Goal: Task Accomplishment & Management: Manage account settings

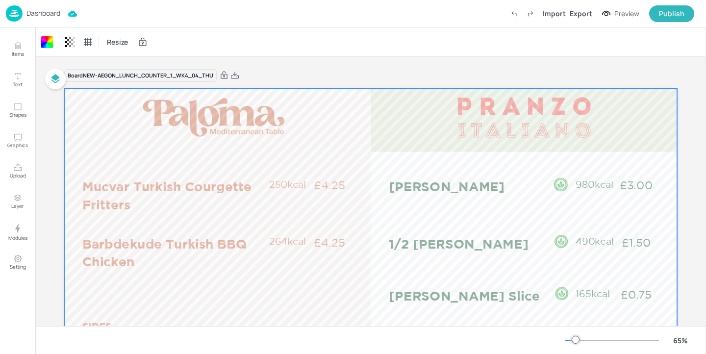
scroll to position [59, 0]
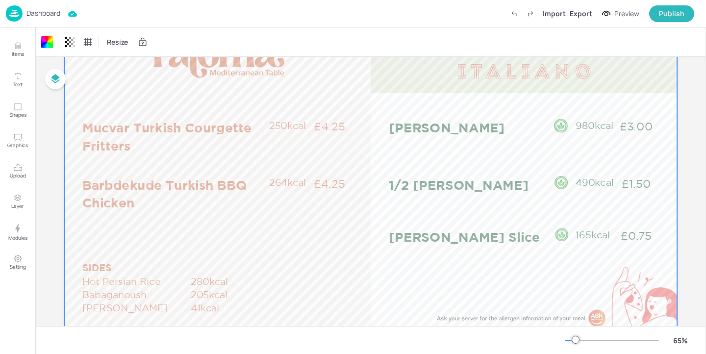
click at [31, 11] on p "Dashboard" at bounding box center [43, 13] width 34 height 7
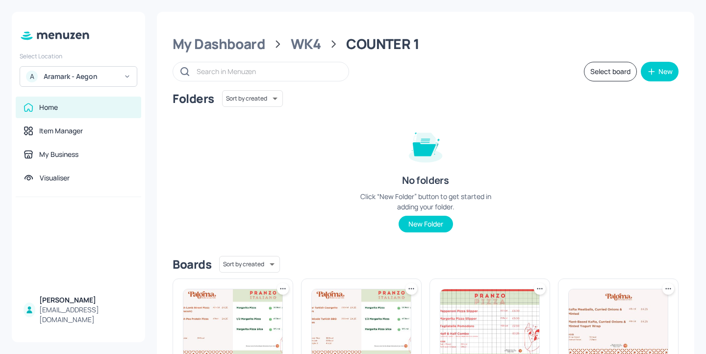
click at [117, 75] on div "Aramark - Aegon" at bounding box center [81, 77] width 74 height 10
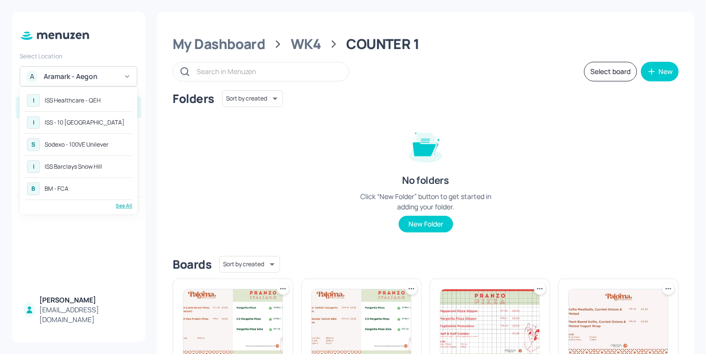
click at [109, 105] on div "I ISS Healthcare - QEH" at bounding box center [79, 101] width 108 height 18
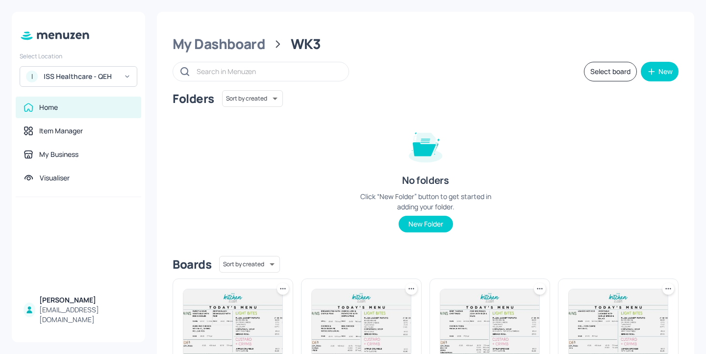
click at [110, 78] on div "ISS Healthcare - QEH" at bounding box center [81, 77] width 74 height 10
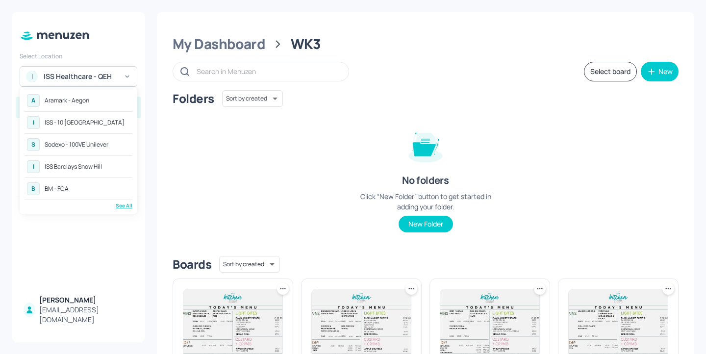
click at [620, 149] on div at bounding box center [353, 177] width 706 height 354
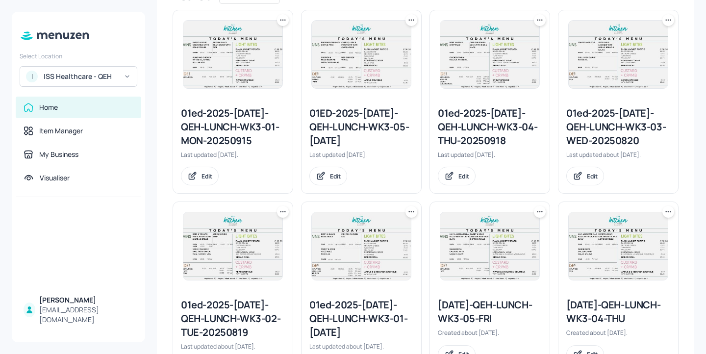
scroll to position [250, 0]
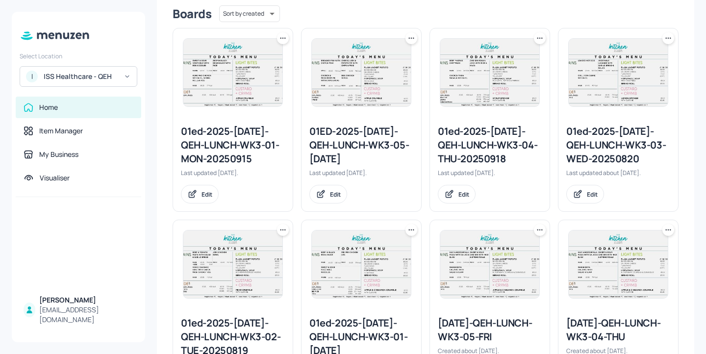
click at [468, 145] on div "01ed-2025-JUL-QEH-LUNCH-WK3-04-THU-20250918" at bounding box center [490, 145] width 104 height 41
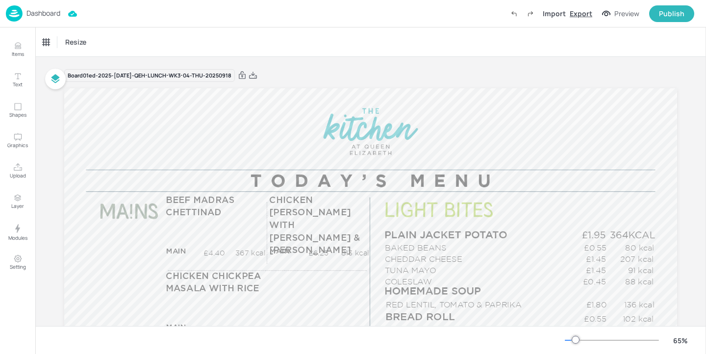
click at [577, 10] on div "Export" at bounding box center [581, 13] width 23 height 10
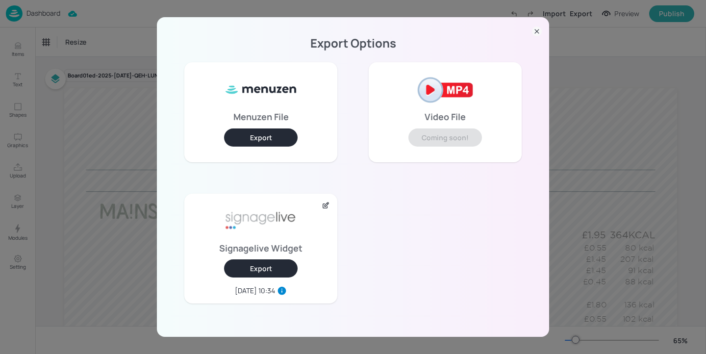
click at [279, 271] on button "Export" at bounding box center [261, 268] width 74 height 18
click at [540, 36] on icon at bounding box center [537, 31] width 10 height 10
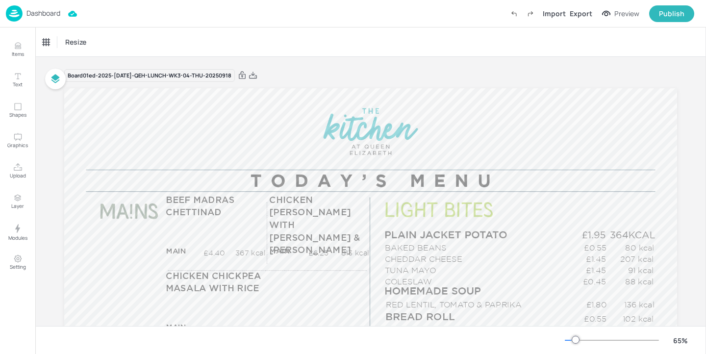
click at [37, 7] on div "Dashboard" at bounding box center [33, 13] width 54 height 16
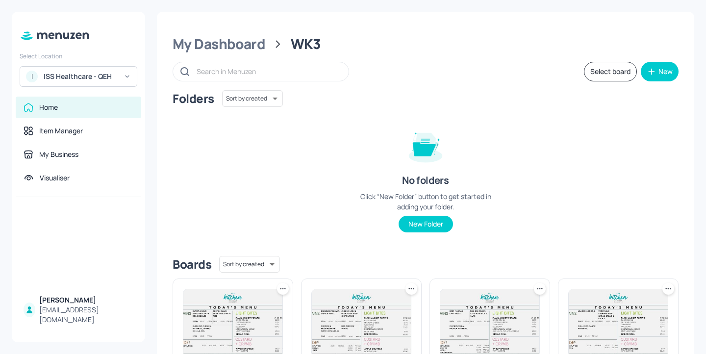
click at [79, 67] on div "I ISS Healthcare - QEH" at bounding box center [79, 76] width 118 height 21
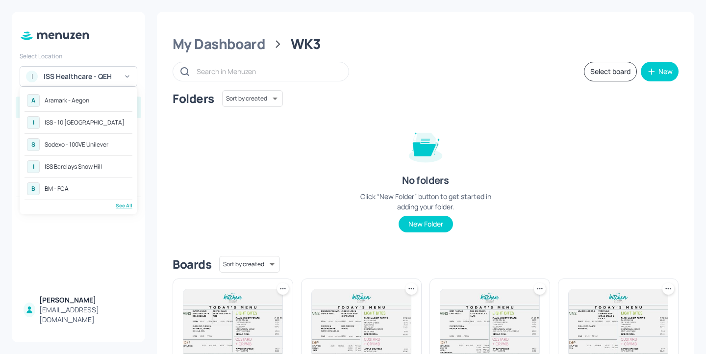
click at [107, 131] on div "I ISS - 10 South Collonade" at bounding box center [79, 123] width 108 height 18
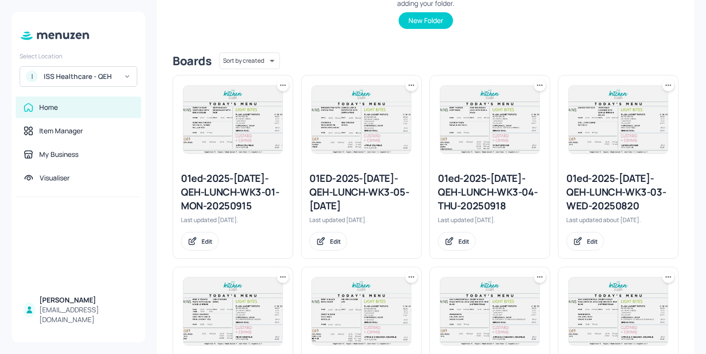
scroll to position [278, 0]
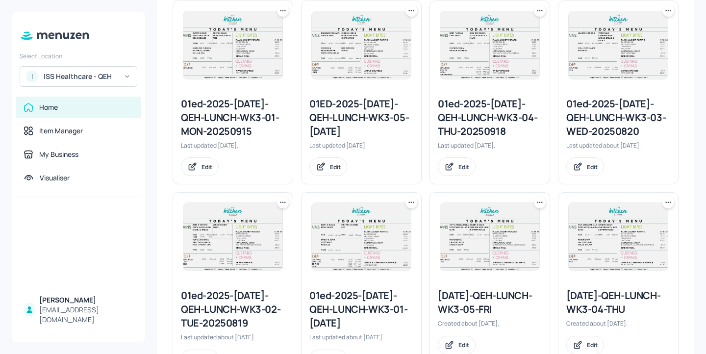
click at [393, 120] on div "01ED-2025-[DATE]-QEH-LUNCH-WK3-05-[DATE]" at bounding box center [361, 117] width 104 height 41
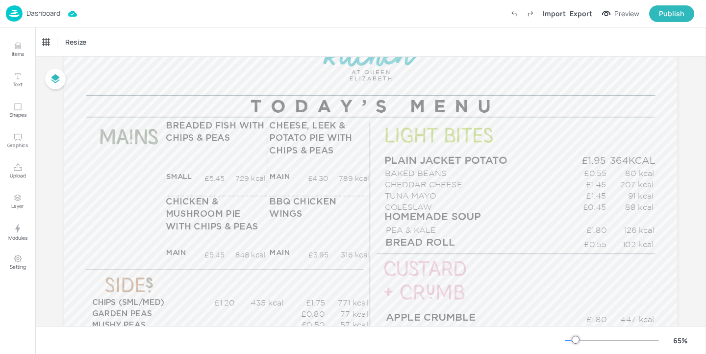
scroll to position [78, 0]
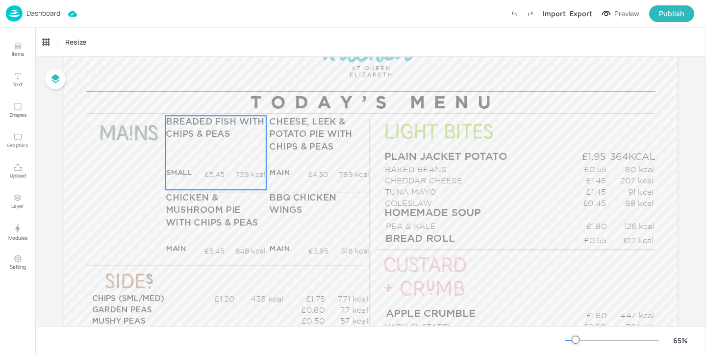
click at [251, 162] on div "BREADED FISH WITH CHIPS & PEAS SMALL £5.45 729 kcal +SIDE £22.00 22 kcal" at bounding box center [216, 153] width 100 height 74
click at [205, 98] on icon "Edit Item" at bounding box center [209, 99] width 8 height 8
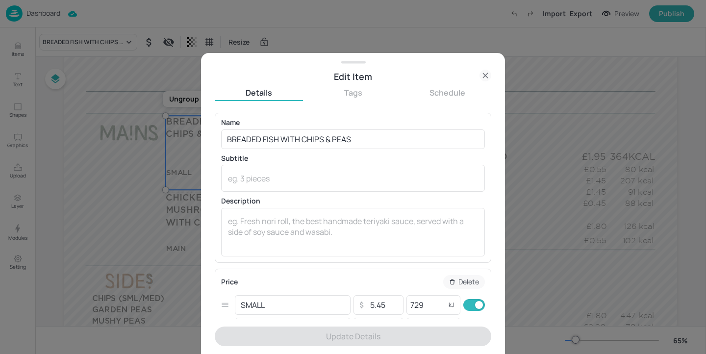
click at [489, 78] on icon at bounding box center [485, 76] width 12 height 12
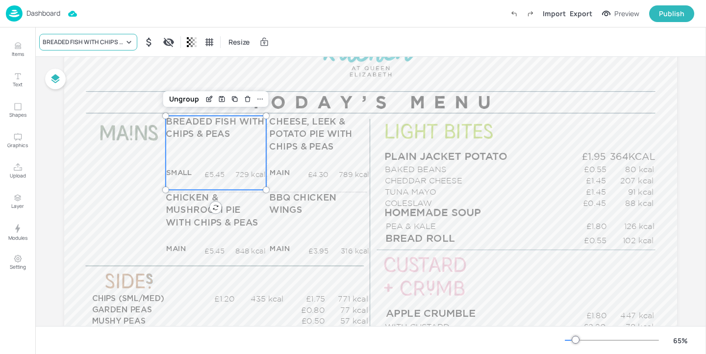
click at [119, 50] on div "BREADED FISH WITH CHIPS & PEAS Resize" at bounding box center [370, 41] width 671 height 29
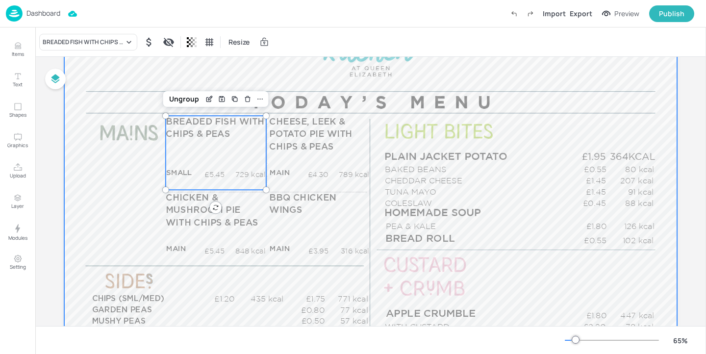
click at [104, 54] on div "BREADED FISH WITH CHIPS & PEAS Resize" at bounding box center [370, 41] width 671 height 29
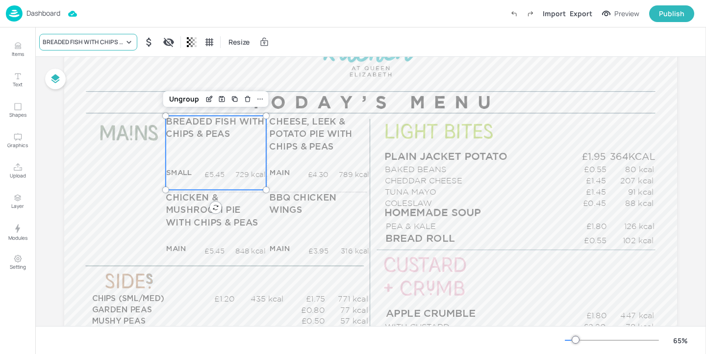
click at [110, 38] on div "BREADED FISH WITH CHIPS & PEAS" at bounding box center [83, 42] width 81 height 9
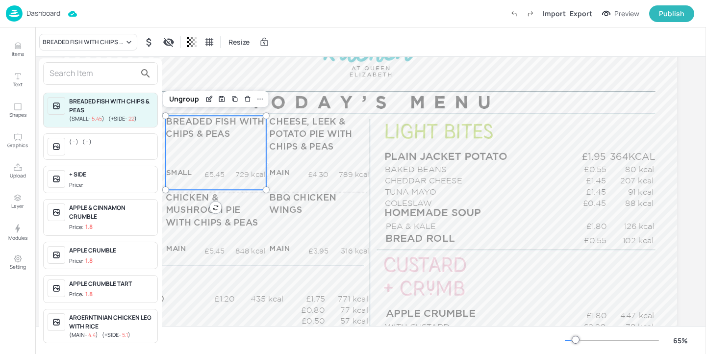
click at [94, 75] on input "text" at bounding box center [93, 74] width 86 height 16
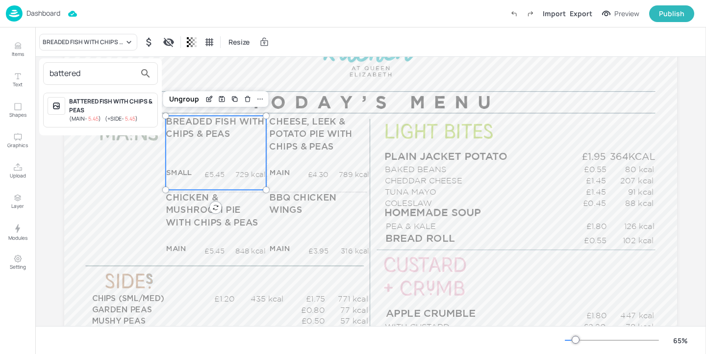
type input "battered"
click at [203, 73] on div at bounding box center [353, 177] width 706 height 354
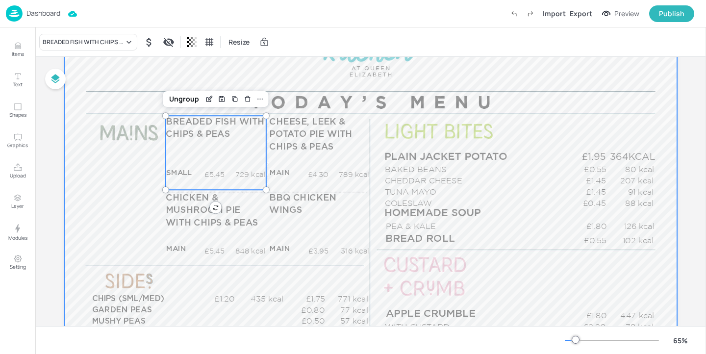
click at [203, 76] on div at bounding box center [370, 182] width 613 height 345
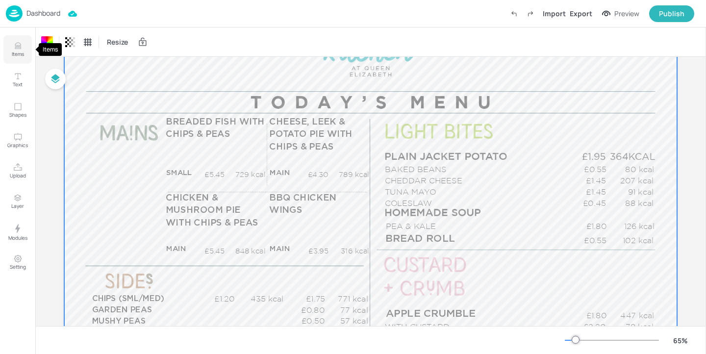
click at [18, 47] on icon "Items" at bounding box center [17, 45] width 9 height 9
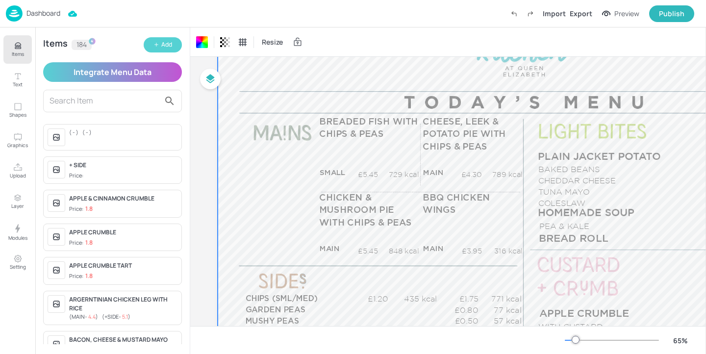
click at [175, 49] on button "Add" at bounding box center [163, 44] width 38 height 15
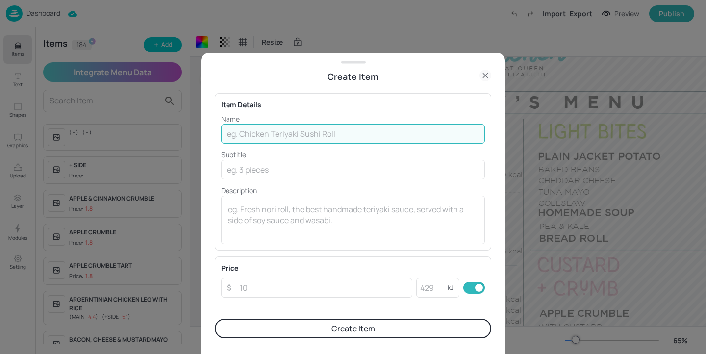
click at [285, 138] on input "text" at bounding box center [353, 134] width 264 height 20
click at [483, 74] on icon at bounding box center [485, 76] width 12 height 12
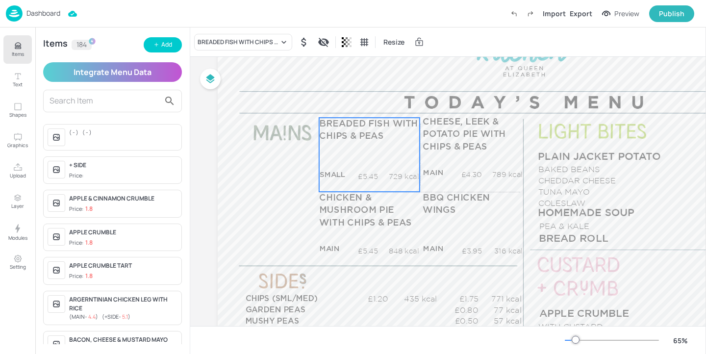
click at [362, 145] on div "BREADED FISH WITH CHIPS & PEAS SMALL £5.45 729 kcal +SIDE £22.00 22 kcal" at bounding box center [369, 155] width 100 height 74
click at [361, 103] on icon "Edit Item" at bounding box center [362, 101] width 8 height 8
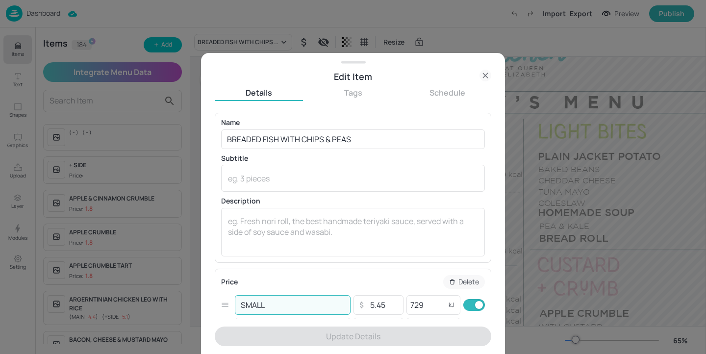
drag, startPoint x: 271, startPoint y: 304, endPoint x: 225, endPoint y: 304, distance: 46.1
click at [225, 304] on div "SMALL ​ ​ 5.45 ​ 729 kJ ​" at bounding box center [353, 305] width 264 height 23
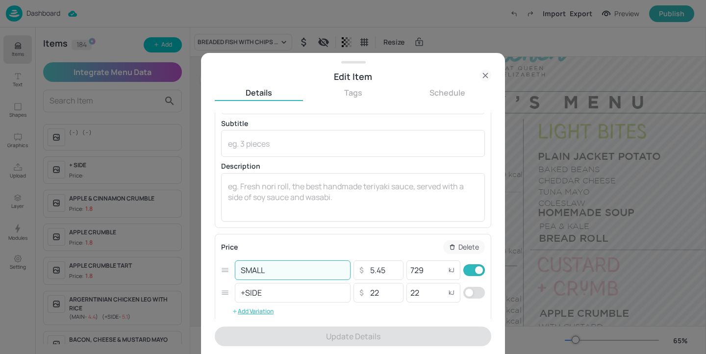
scroll to position [36, 0]
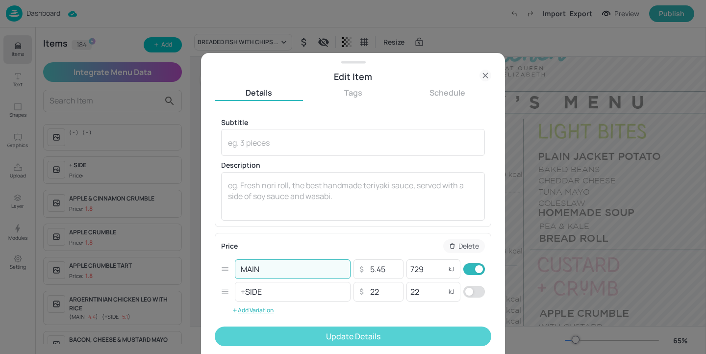
type input "MAIN"
click at [347, 332] on button "Update Details" at bounding box center [353, 336] width 276 height 20
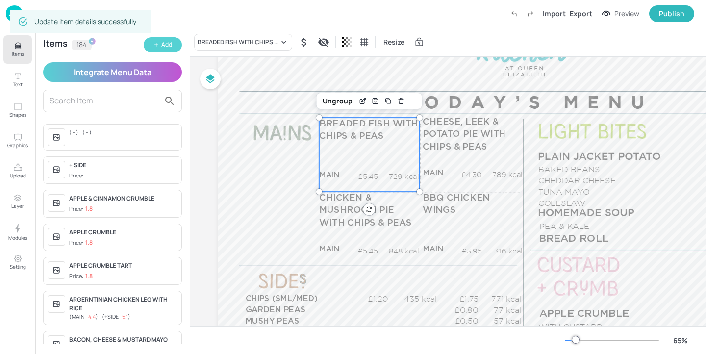
click at [164, 43] on div "Add" at bounding box center [166, 44] width 11 height 9
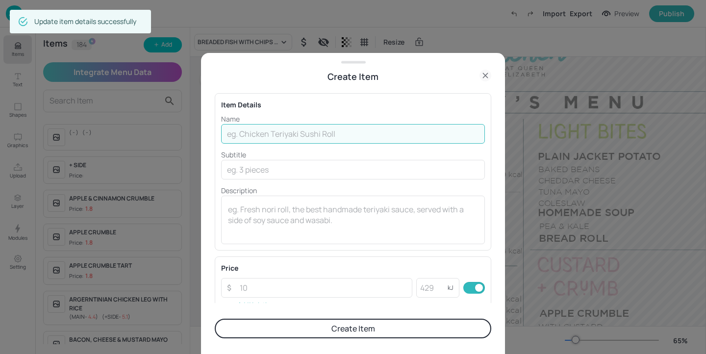
click at [242, 134] on input "text" at bounding box center [353, 134] width 264 height 20
type input "M"
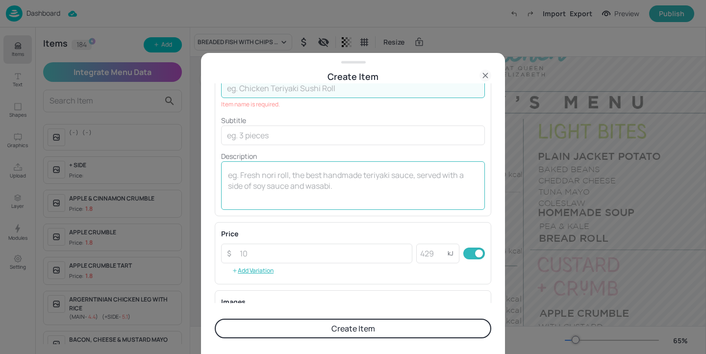
scroll to position [74, 0]
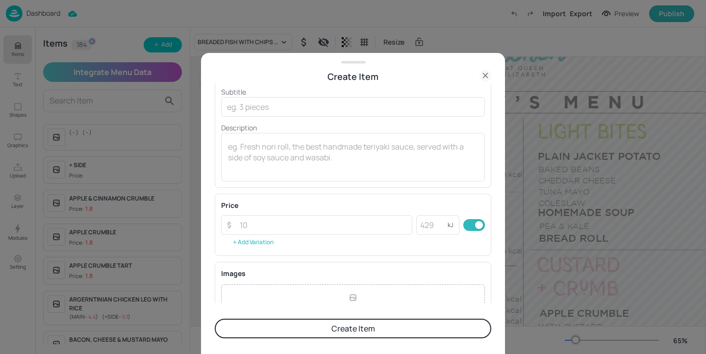
click at [266, 240] on button "Add Variation" at bounding box center [252, 242] width 63 height 15
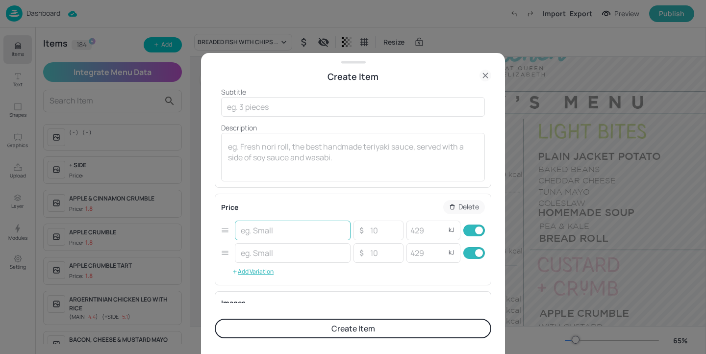
click at [266, 231] on input "text" at bounding box center [293, 231] width 116 height 20
type input "MAIN"
click at [284, 249] on input "text" at bounding box center [293, 253] width 116 height 20
click at [392, 231] on input "number" at bounding box center [383, 231] width 34 height 20
click at [242, 254] on input "SIDE" at bounding box center [293, 253] width 116 height 20
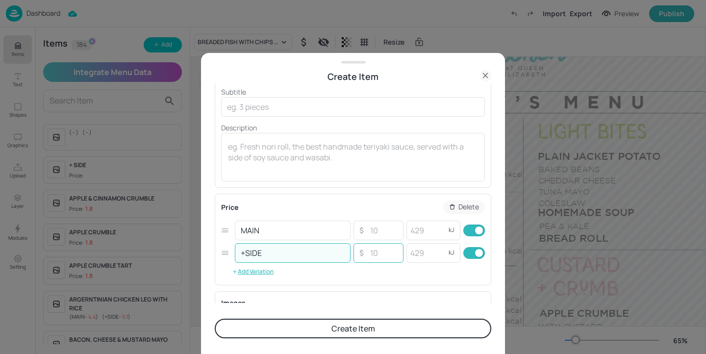
type input "+SIDE"
click at [380, 249] on input "number" at bounding box center [383, 253] width 34 height 20
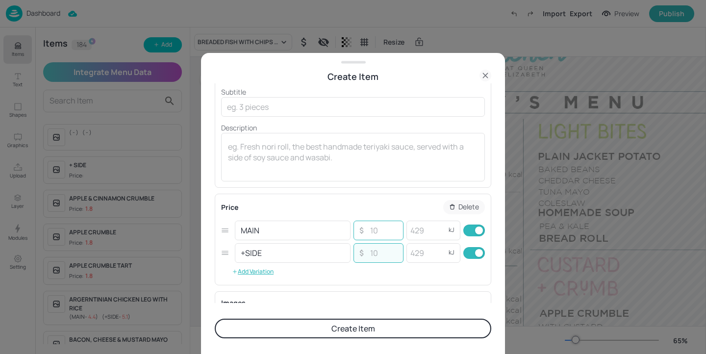
click at [380, 237] on input "number" at bounding box center [383, 231] width 34 height 20
type input "6.55"
click at [437, 228] on input "number" at bounding box center [425, 231] width 39 height 20
type input "739"
click at [469, 257] on input "checkbox" at bounding box center [478, 253] width 35 height 12
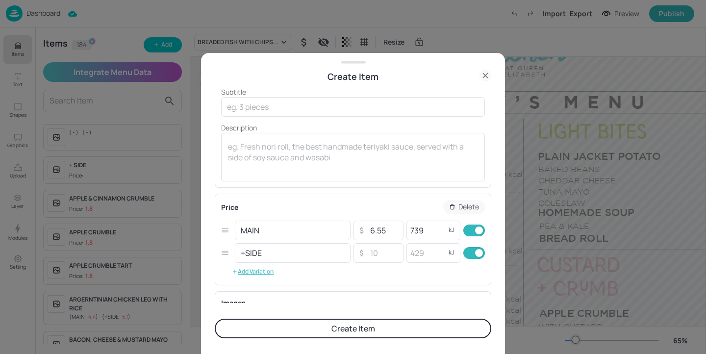
checkbox input "false"
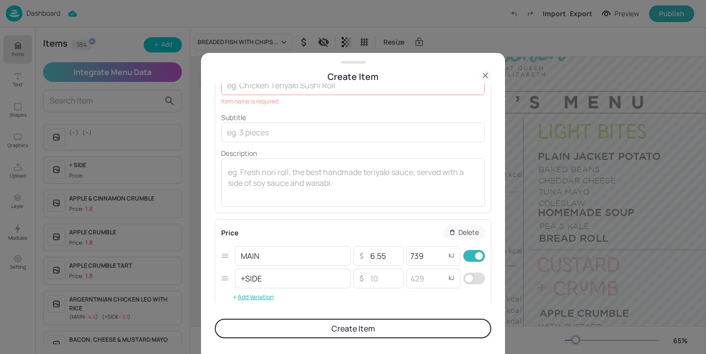
scroll to position [0, 0]
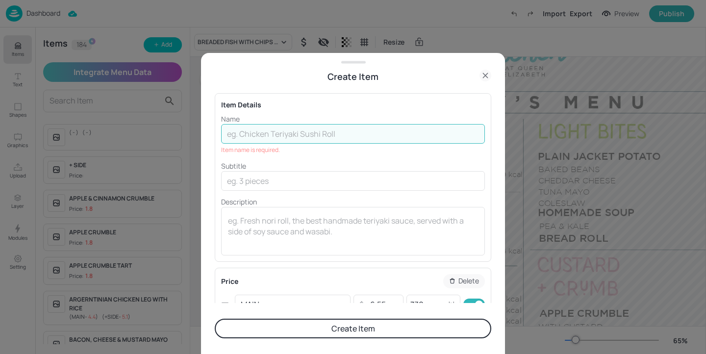
click at [239, 134] on input "text" at bounding box center [353, 134] width 264 height 20
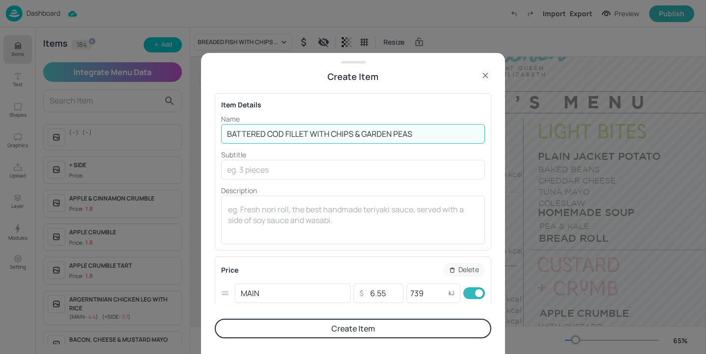
type input "BATTERED COD FILLET WITH CHIPS & GARDEN PEAS"
click at [285, 324] on button "Create Item" at bounding box center [353, 329] width 276 height 20
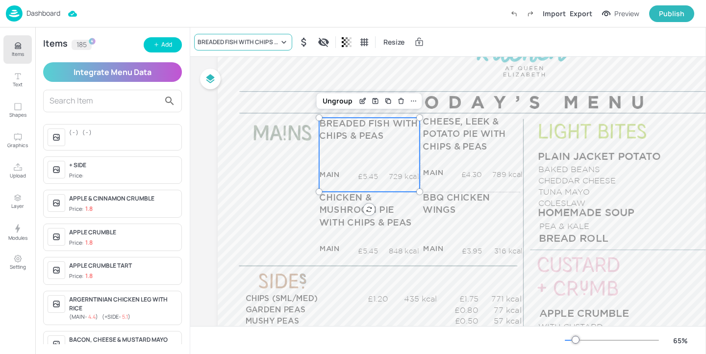
click at [272, 43] on div "BREADED FISH WITH CHIPS & PEAS" at bounding box center [238, 42] width 81 height 9
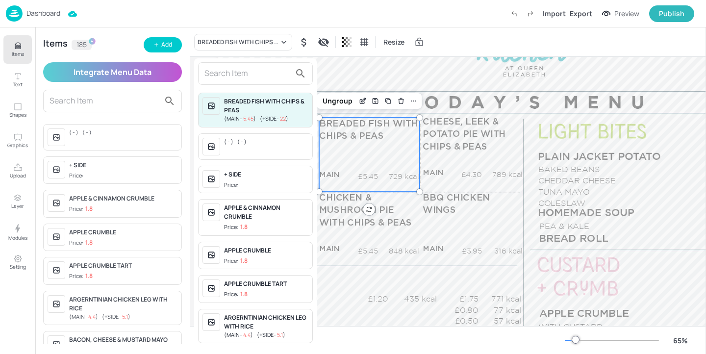
click at [248, 75] on input "text" at bounding box center [247, 74] width 86 height 16
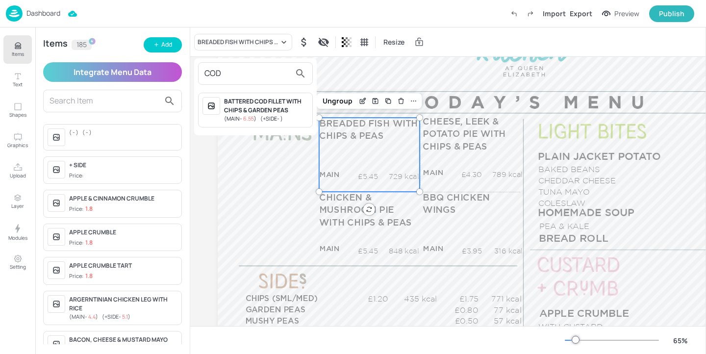
type input "COD"
click at [273, 108] on div "BATTERED COD FILLET WITH CHIPS & GARDEN PEAS" at bounding box center [266, 106] width 84 height 18
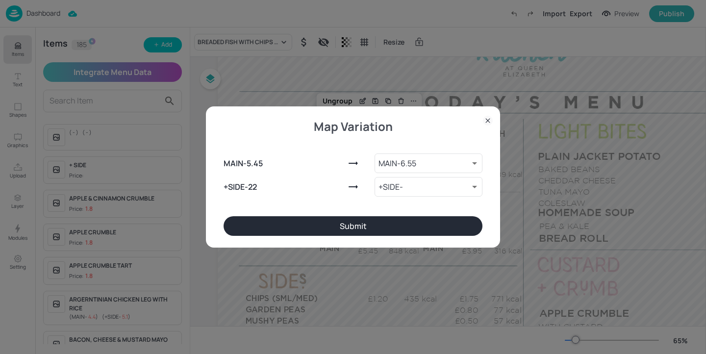
click at [336, 220] on button "Submit" at bounding box center [353, 226] width 259 height 20
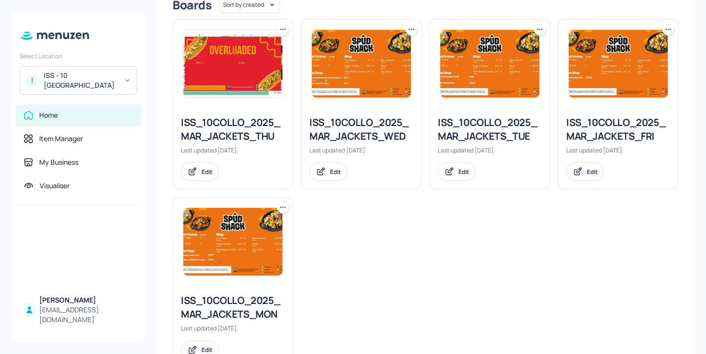
scroll to position [296, 0]
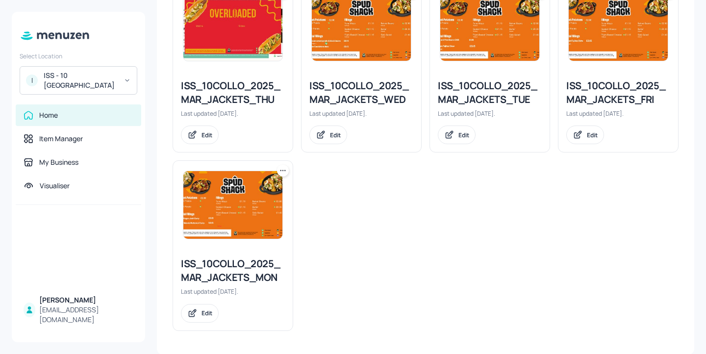
click at [579, 100] on div "ISS_10COLLO_2025_MAR_JACKETS_FRI" at bounding box center [618, 92] width 104 height 27
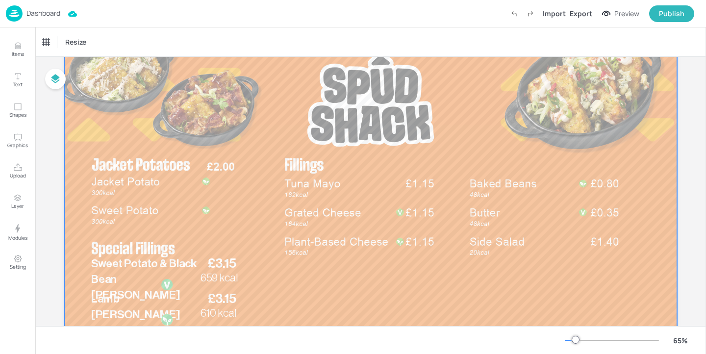
scroll to position [105, 0]
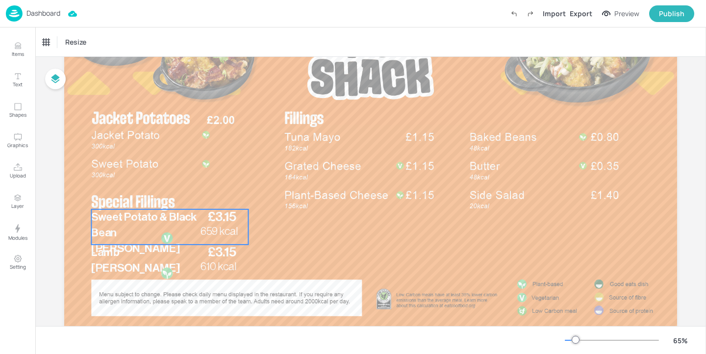
click at [174, 232] on div at bounding box center [167, 238] width 58 height 12
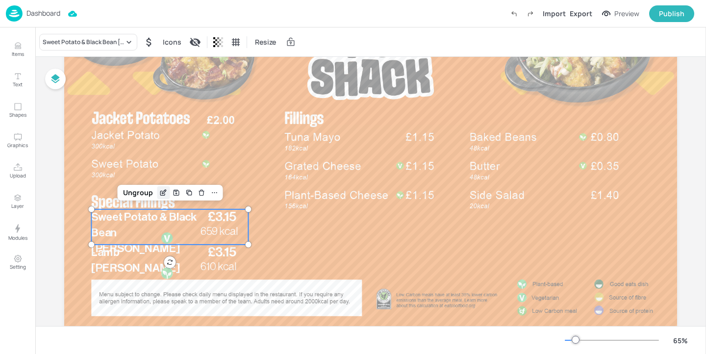
click at [163, 193] on icon "Edit Item" at bounding box center [163, 193] width 8 height 8
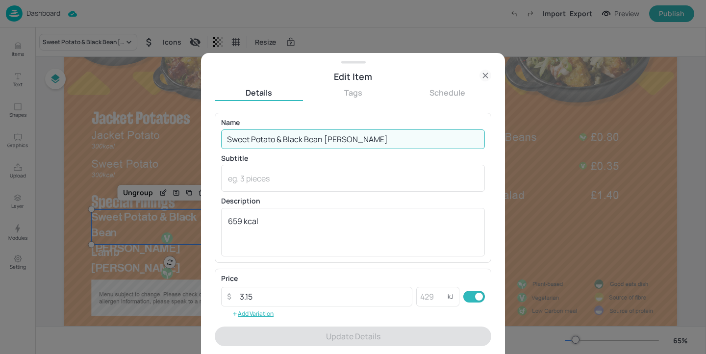
drag, startPoint x: 231, startPoint y: 140, endPoint x: 220, endPoint y: 140, distance: 11.3
click at [220, 140] on div "Name Sweet Potato & Black Bean [PERSON_NAME] ​ Subtitle x ​ Description 659 kca…" at bounding box center [353, 188] width 276 height 150
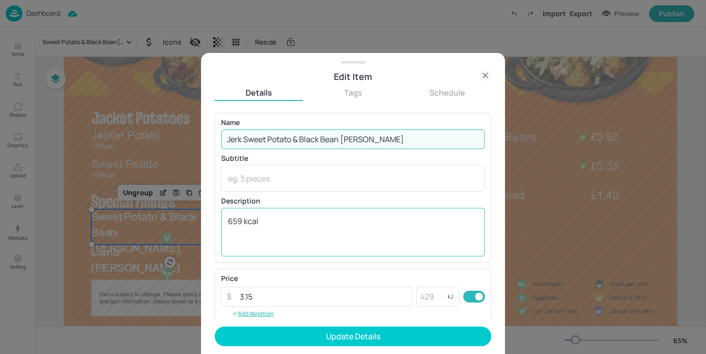
type input "Jerk Sweet Potato & Black Bean [PERSON_NAME]"
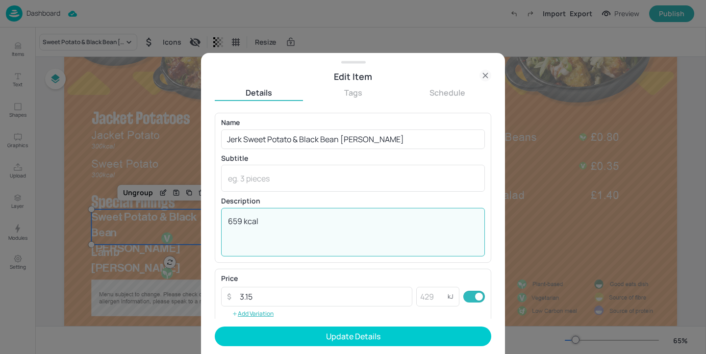
drag, startPoint x: 242, startPoint y: 222, endPoint x: 198, endPoint y: 222, distance: 44.6
click at [198, 222] on div "Edit Item Details Tags Schedule Name Jerk Sweet Potato & Black Bean [PERSON_NAM…" at bounding box center [353, 177] width 706 height 354
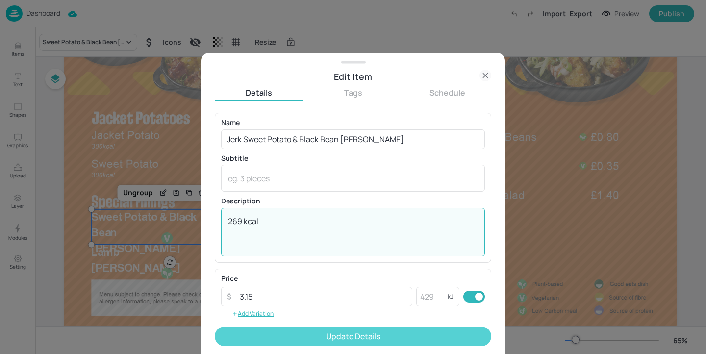
type textarea "269 kcal"
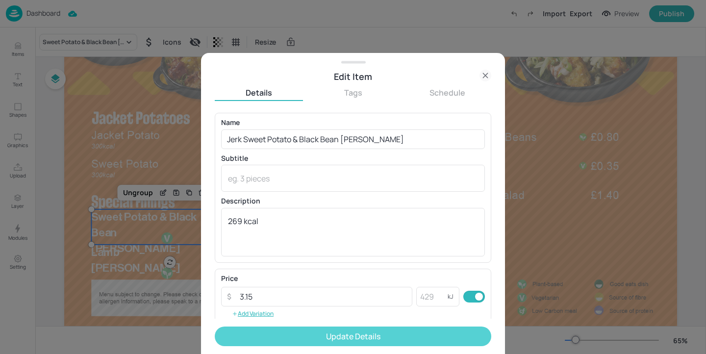
click at [266, 335] on button "Update Details" at bounding box center [353, 336] width 276 height 20
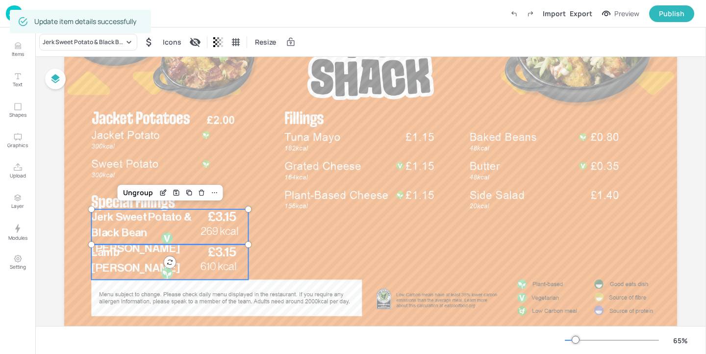
click at [139, 262] on p "Lamb Keema curry stew" at bounding box center [145, 267] width 109 height 47
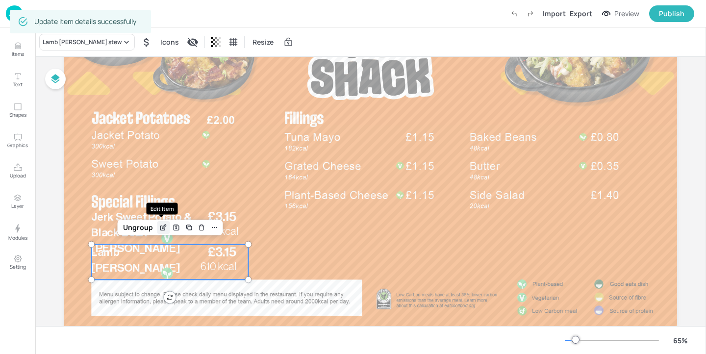
click at [161, 231] on icon "Edit Item" at bounding box center [163, 228] width 8 height 8
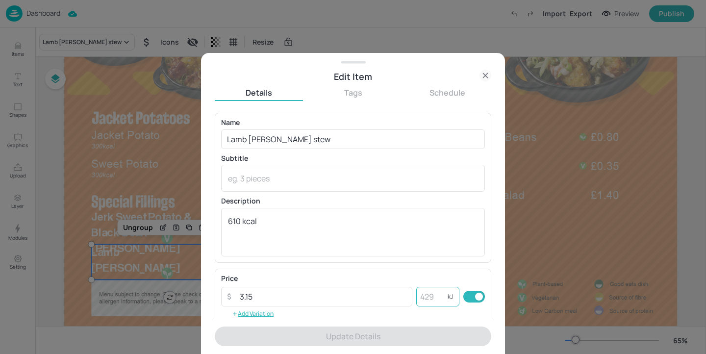
click at [425, 294] on input "number" at bounding box center [431, 297] width 31 height 20
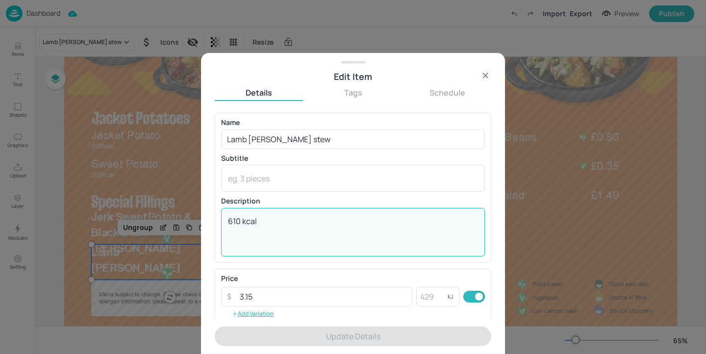
drag, startPoint x: 239, startPoint y: 221, endPoint x: 206, endPoint y: 221, distance: 33.3
click at [206, 221] on div "Edit Item Details Tags Schedule Name Lamb Keema curry stew ​ Subtitle x ​ Descr…" at bounding box center [353, 203] width 304 height 301
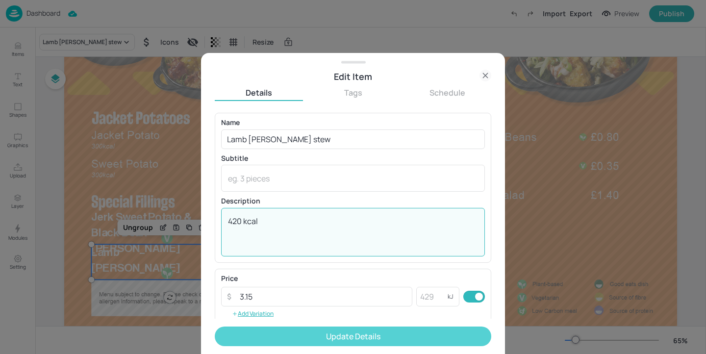
type textarea "420 kcal"
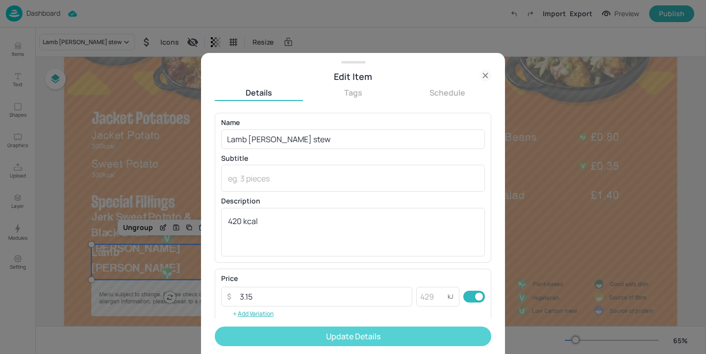
click at [304, 346] on button "Update Details" at bounding box center [353, 336] width 276 height 20
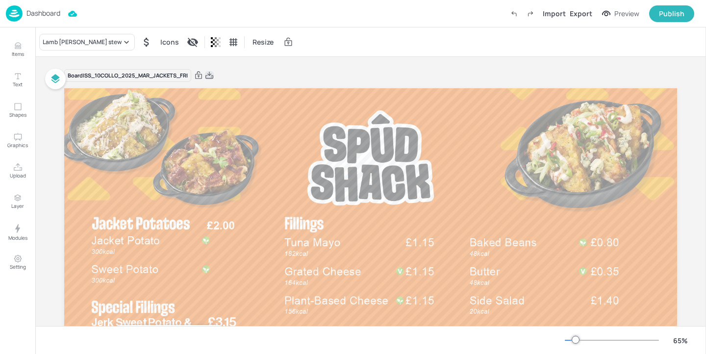
click at [211, 76] on icon at bounding box center [209, 76] width 9 height 10
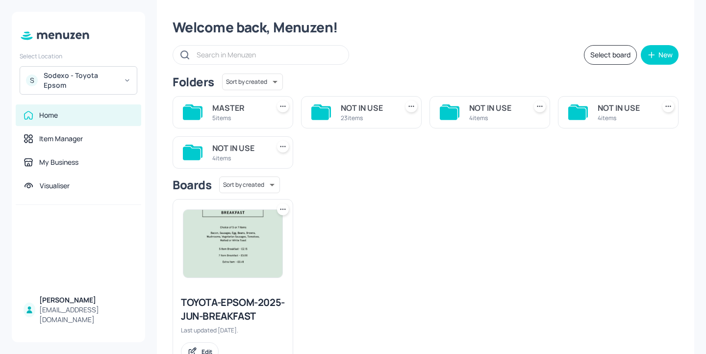
scroll to position [20, 0]
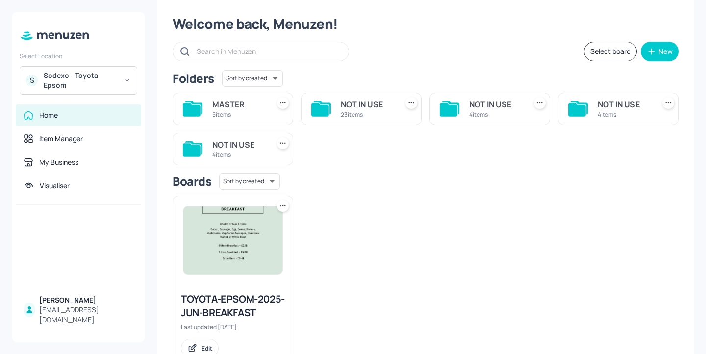
click at [251, 106] on div "MASTER" at bounding box center [238, 105] width 53 height 12
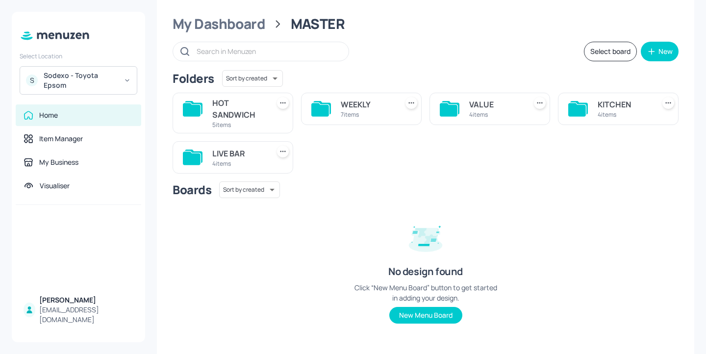
click at [612, 112] on div "4 items" at bounding box center [624, 114] width 53 height 8
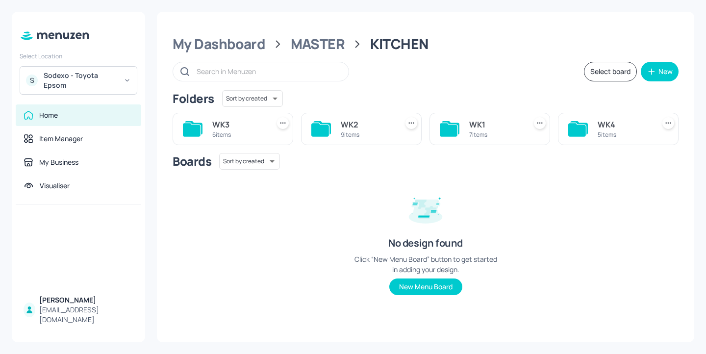
click at [353, 124] on div "WK2" at bounding box center [367, 125] width 53 height 12
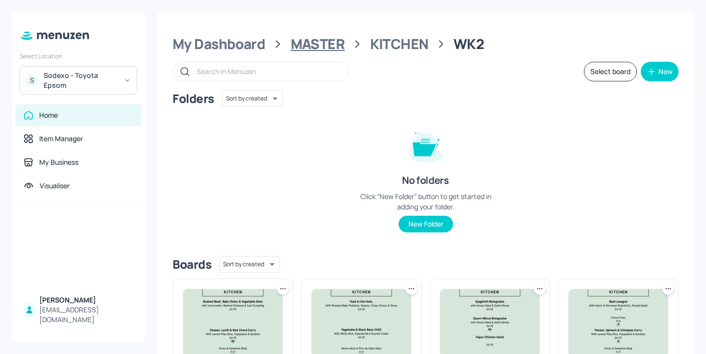
click at [291, 45] on div "MASTER" at bounding box center [318, 44] width 54 height 18
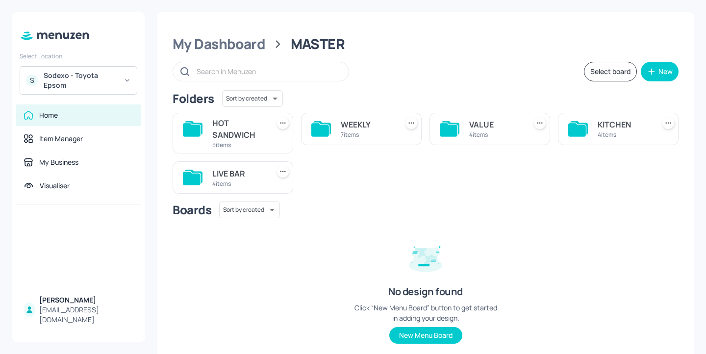
click at [497, 137] on div "4 items" at bounding box center [495, 134] width 53 height 8
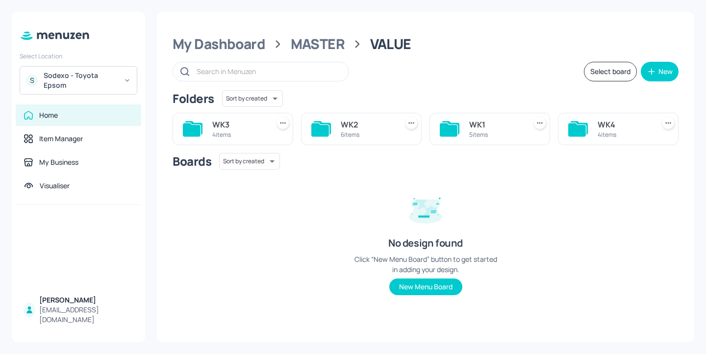
click at [354, 130] on div "6 items" at bounding box center [367, 134] width 53 height 8
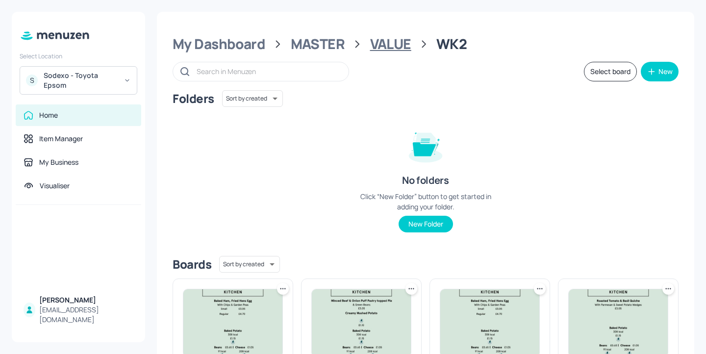
click at [385, 43] on div "VALUE" at bounding box center [390, 44] width 41 height 18
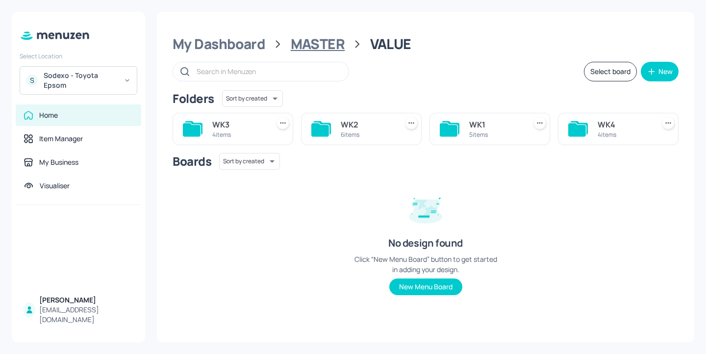
click at [343, 46] on div "MASTER" at bounding box center [318, 44] width 54 height 18
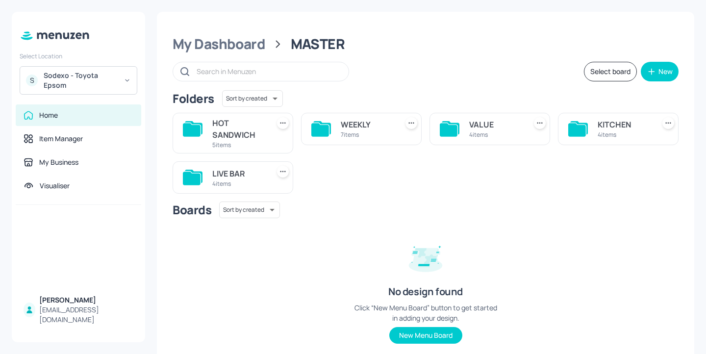
click at [624, 133] on div "4 items" at bounding box center [624, 134] width 53 height 8
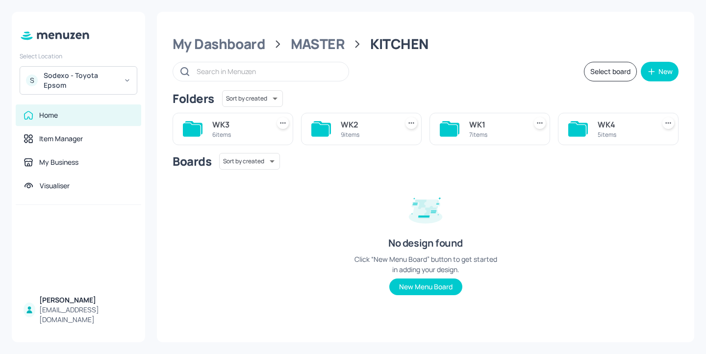
click at [354, 125] on div "WK2" at bounding box center [367, 125] width 53 height 12
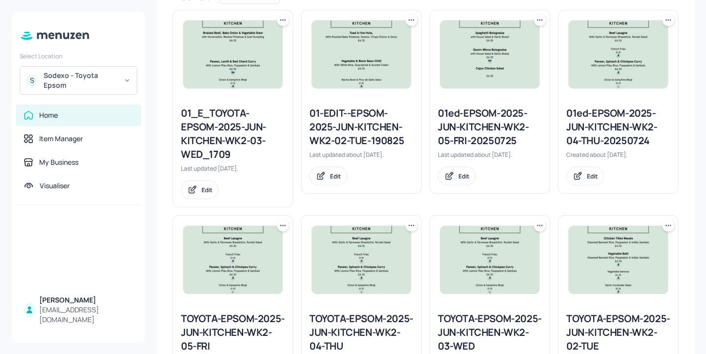
scroll to position [270, 0]
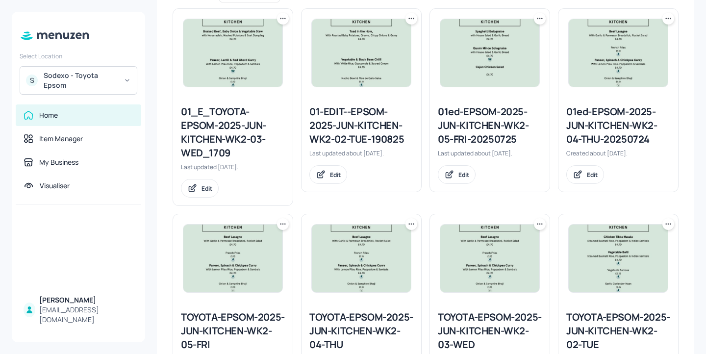
click at [483, 119] on div "01ed-EPSOM-2025-JUN-KITCHEN-WK2-05-FRI-20250725" at bounding box center [490, 125] width 104 height 41
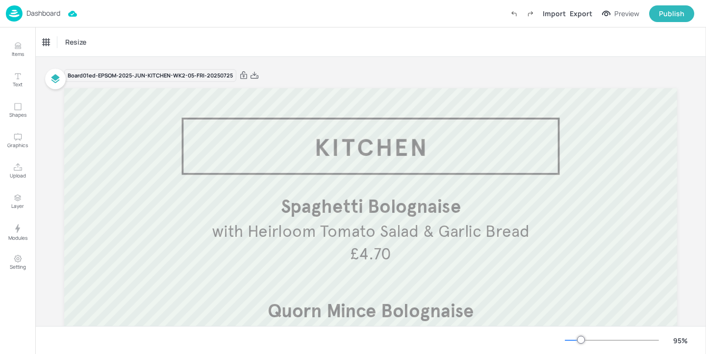
click at [46, 12] on p "Dashboard" at bounding box center [43, 13] width 34 height 7
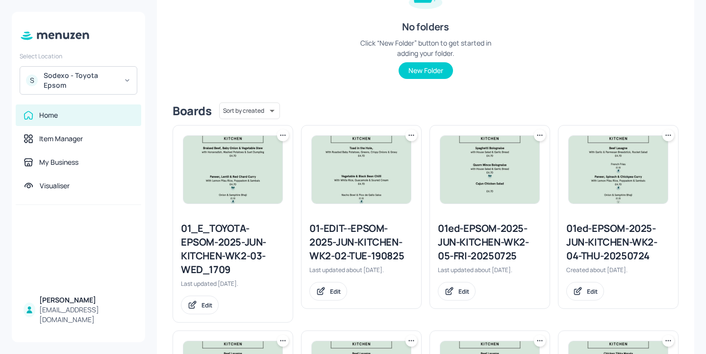
scroll to position [220, 0]
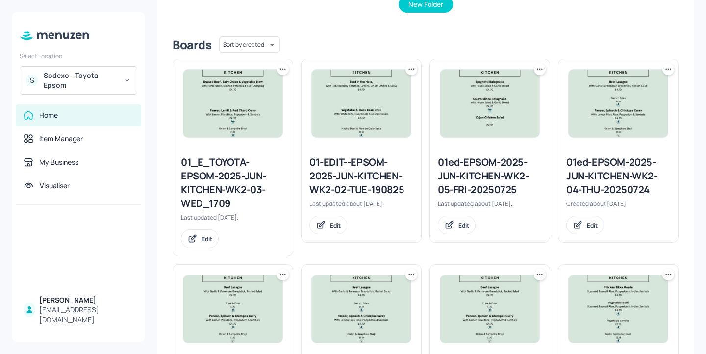
click at [538, 71] on icon at bounding box center [540, 69] width 10 height 10
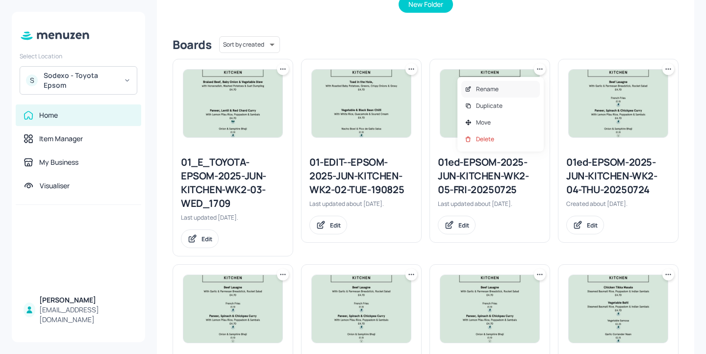
click at [498, 87] on div "Rename" at bounding box center [500, 89] width 78 height 17
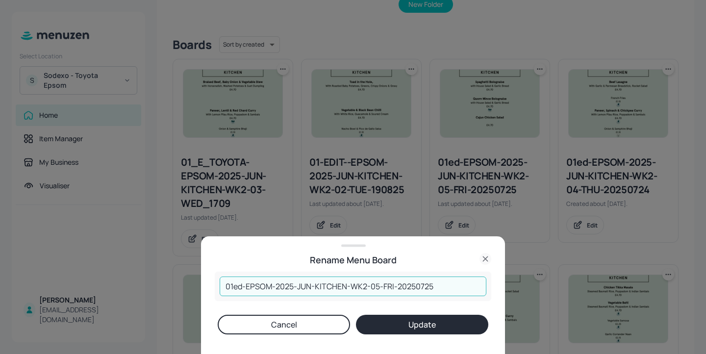
drag, startPoint x: 439, startPoint y: 287, endPoint x: 420, endPoint y: 285, distance: 19.2
click at [420, 285] on input "01ed-EPSOM-2025-JUN-KITCHEN-WK2-05-FRI-20250725" at bounding box center [353, 286] width 267 height 20
type input "01ed-EPSOM-2025-JUN-KITCHEN-WK2-05-FRI-20250919"
click at [430, 319] on button "Update" at bounding box center [422, 325] width 132 height 20
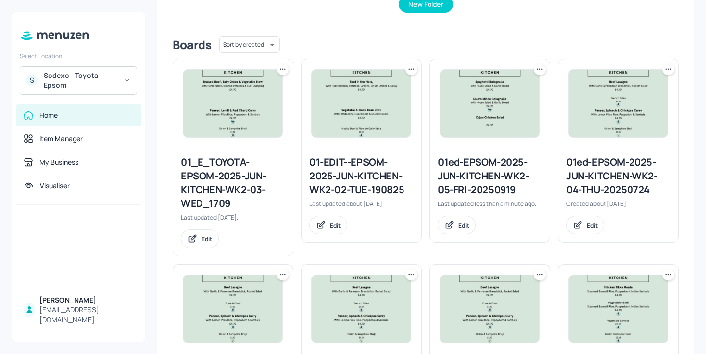
click at [467, 184] on div "01ed-EPSOM-2025-JUN-KITCHEN-WK2-05-FRI-20250919" at bounding box center [490, 175] width 104 height 41
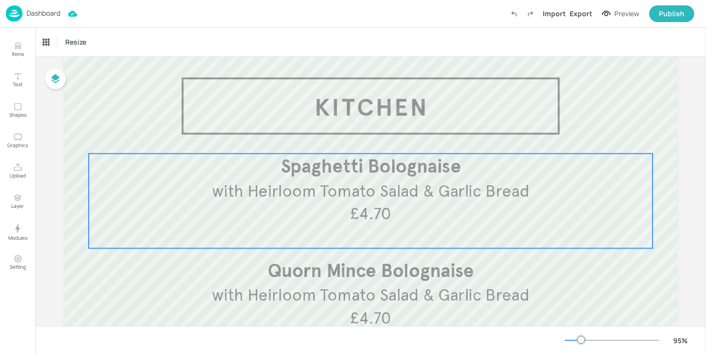
scroll to position [90, 0]
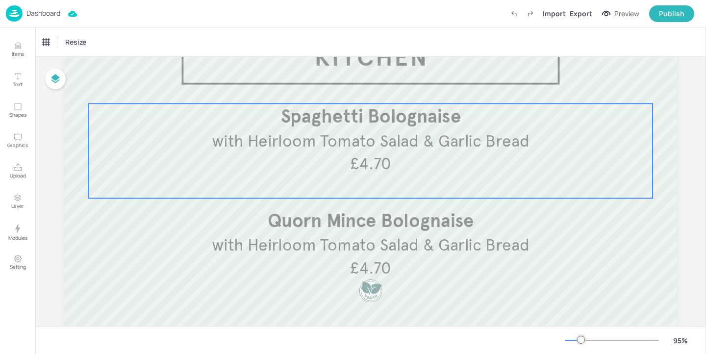
click at [378, 131] on span "with Heirloom Tomato Salad & Garlic Bread" at bounding box center [370, 140] width 317 height 21
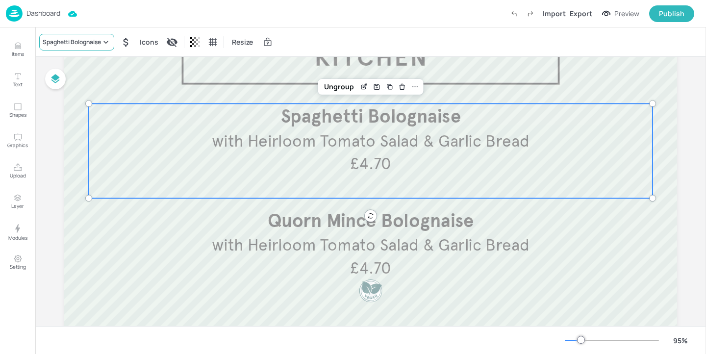
click at [81, 36] on div "Spaghetti Bolognaise" at bounding box center [76, 42] width 75 height 17
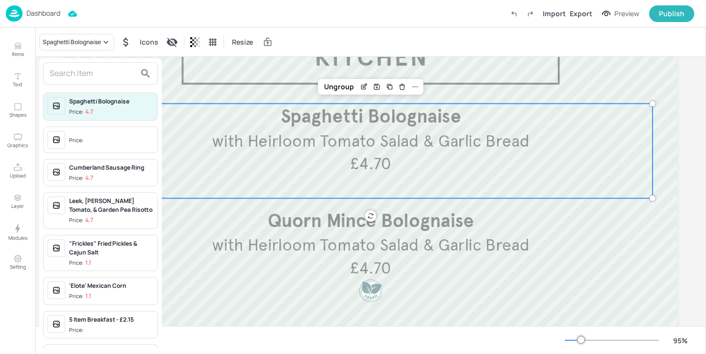
click at [105, 72] on input "text" at bounding box center [93, 74] width 86 height 16
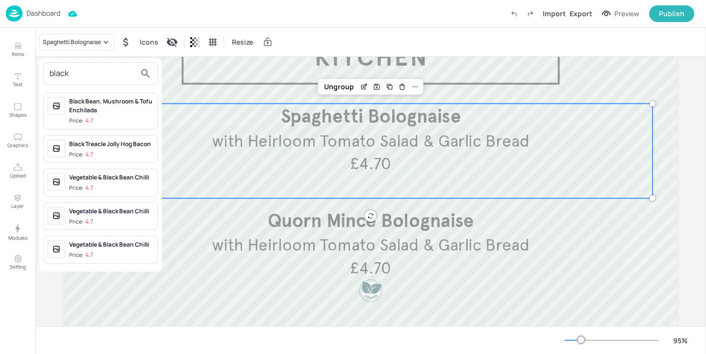
type input "black"
click at [124, 109] on div "Black Bean, Mushroom & Tofu Enchilada" at bounding box center [111, 106] width 84 height 18
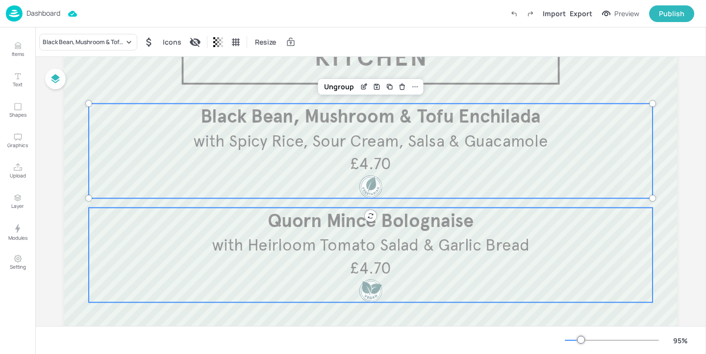
click at [326, 249] on span "with Heirloom Tomato Salad & Garlic Bread" at bounding box center [370, 245] width 317 height 21
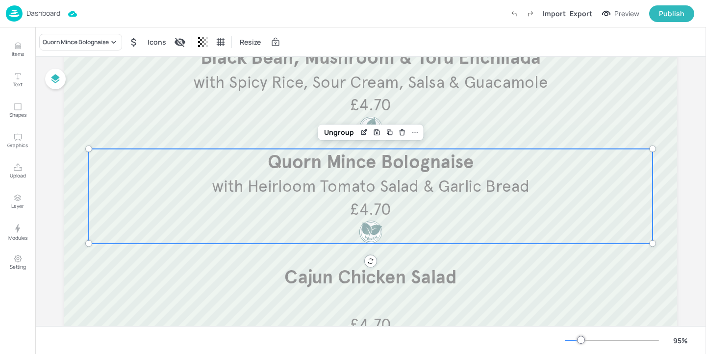
scroll to position [264, 0]
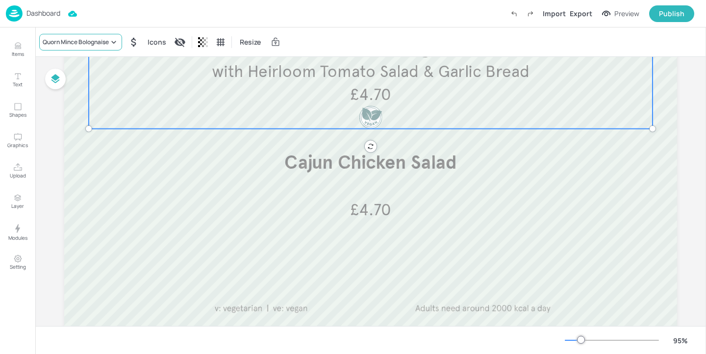
click at [81, 40] on div "Quorn Mince Bolognaise" at bounding box center [76, 42] width 66 height 9
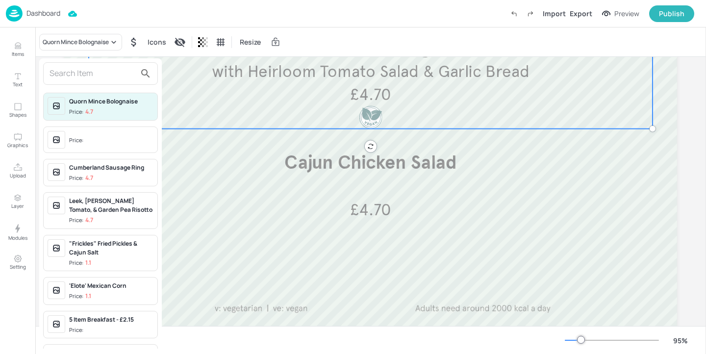
click at [98, 137] on span "Price:" at bounding box center [111, 141] width 84 height 16
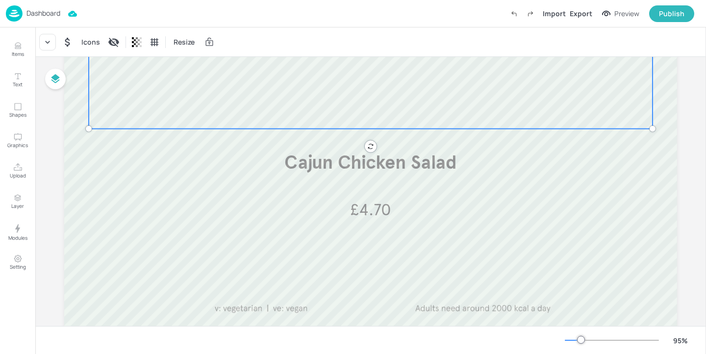
click at [255, 198] on div "Price: Cumberland Sausage Ring Price: 4.7 Leek, Sun Blushed Tomato, & Garden Pe…" at bounding box center [353, 179] width 706 height 350
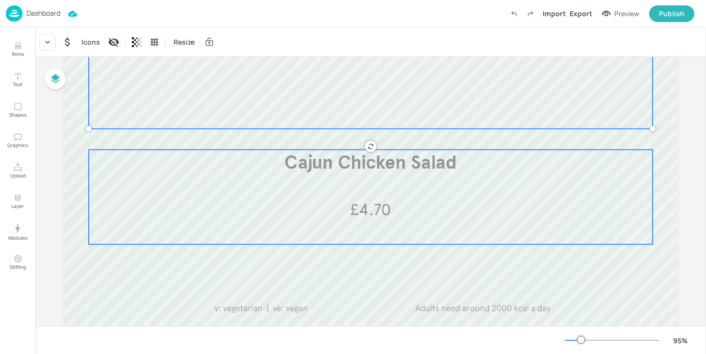
click at [221, 159] on p "Cajun Chicken Salad" at bounding box center [370, 163] width 553 height 26
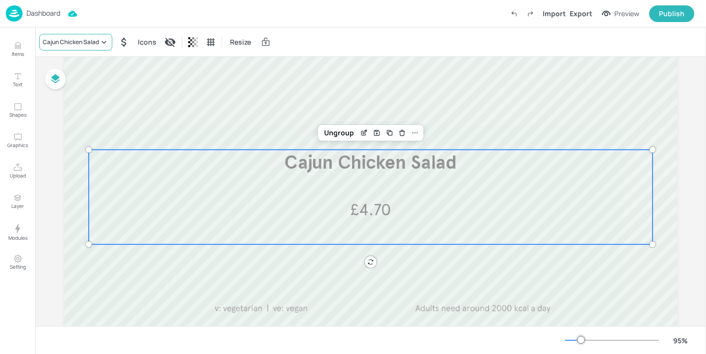
click at [82, 44] on div "Cajun Chicken Salad" at bounding box center [71, 42] width 56 height 9
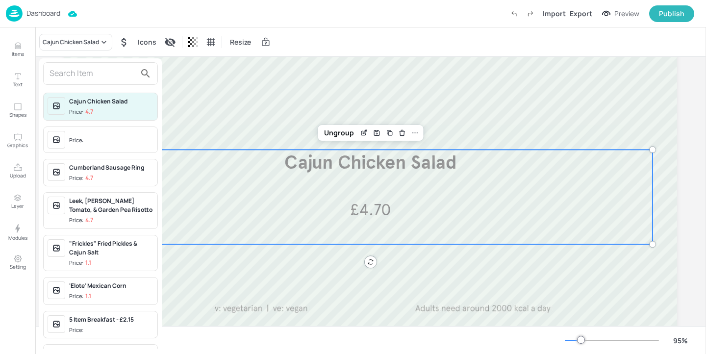
click at [86, 142] on span "Price:" at bounding box center [111, 141] width 84 height 16
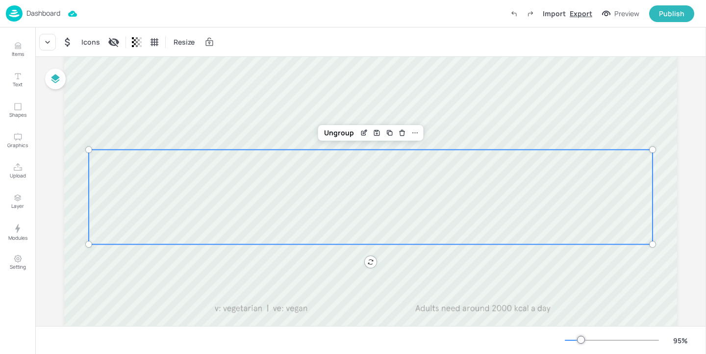
click at [586, 15] on div "Export" at bounding box center [581, 13] width 23 height 10
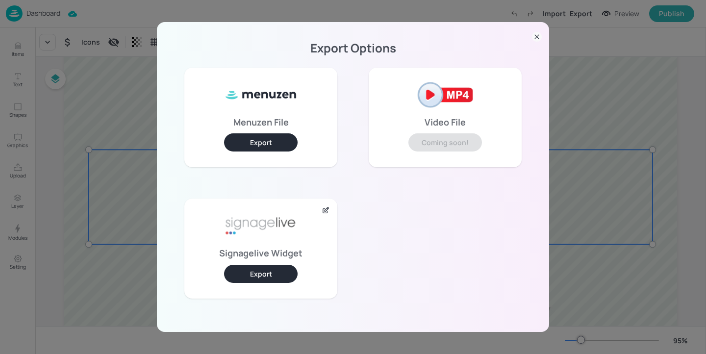
click at [582, 65] on div "Export Options Menuzen File Export Video File Coming soon! Signagelive Widget E…" at bounding box center [353, 177] width 706 height 354
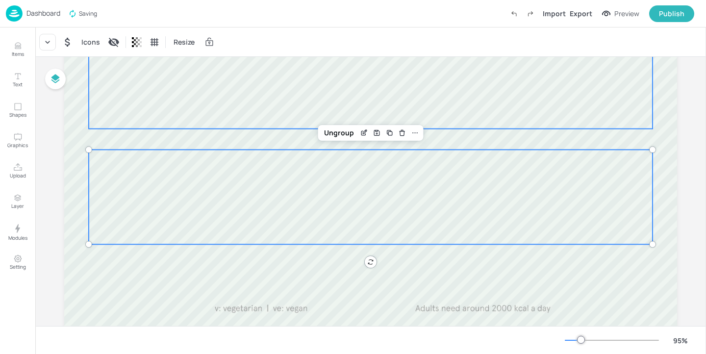
scroll to position [0, 0]
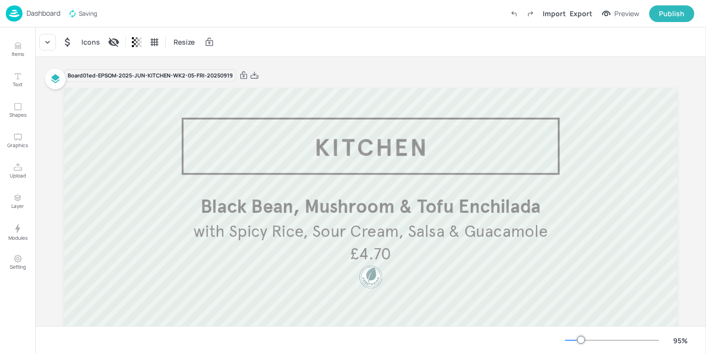
click at [257, 76] on div "Board 01ed-EPSOM-2025-JUN-KITCHEN-WK2-05-FRI-20250919" at bounding box center [370, 76] width 613 height 14
click at [250, 76] on icon at bounding box center [254, 76] width 9 height 10
